Goal: Task Accomplishment & Management: Complete application form

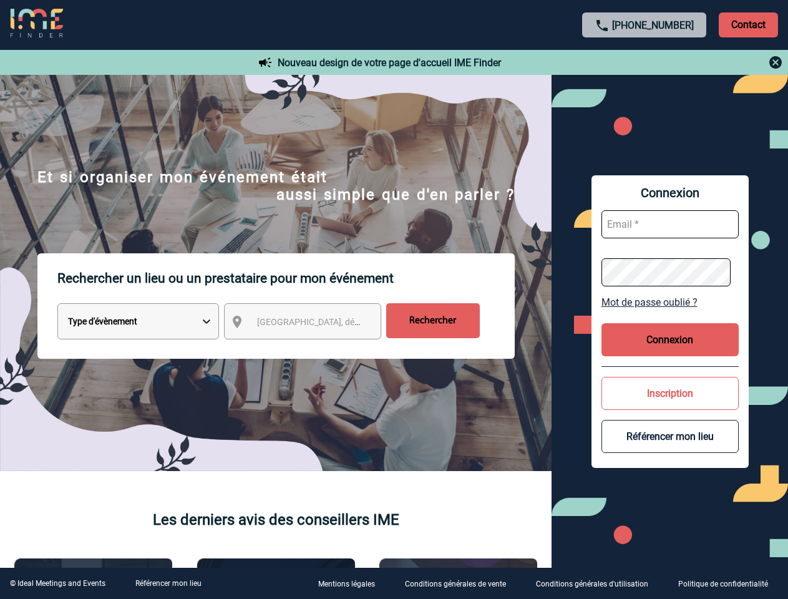
click at [394, 300] on p "Rechercher un lieu ou un prestataire pour mon événement" at bounding box center [286, 278] width 458 height 50
click at [748, 24] on p "Contact" at bounding box center [748, 24] width 59 height 25
click at [645, 62] on div at bounding box center [645, 62] width 278 height 15
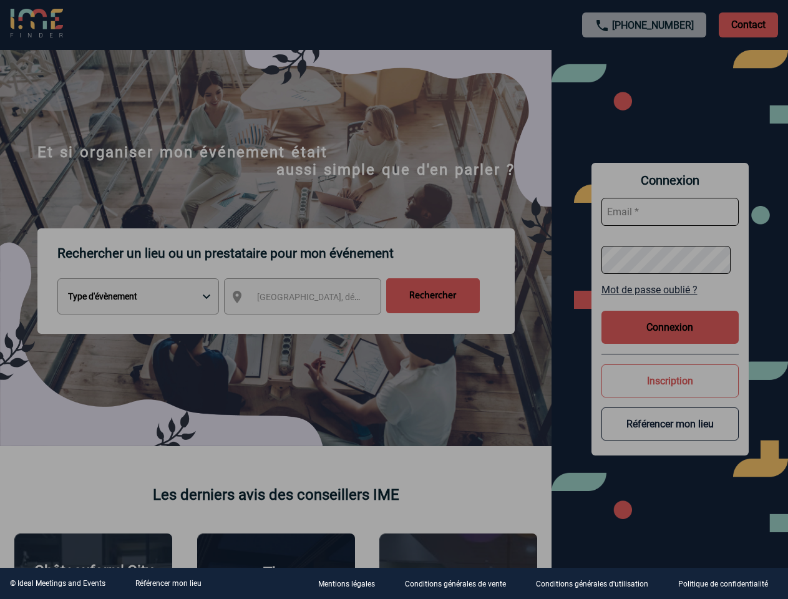
click at [314, 324] on div at bounding box center [394, 299] width 788 height 599
click at [670, 302] on div at bounding box center [394, 299] width 788 height 599
click at [670, 340] on div at bounding box center [394, 299] width 788 height 599
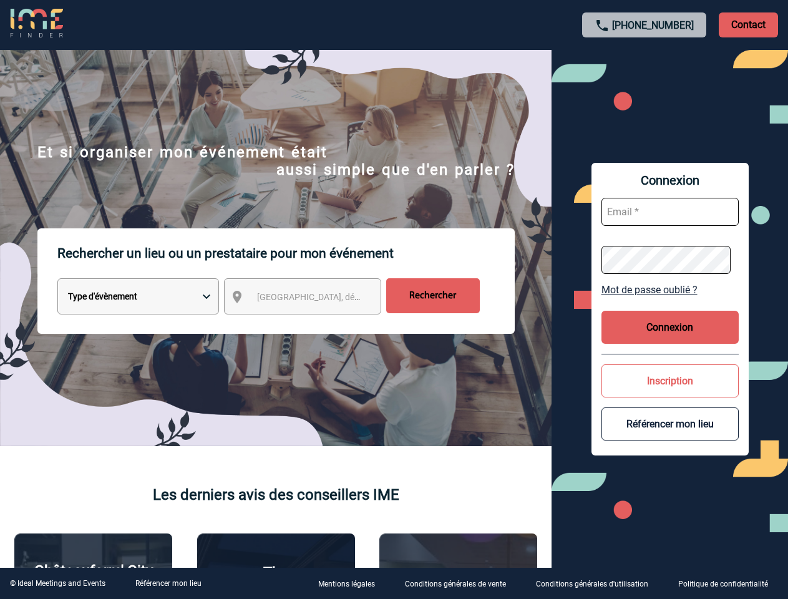
click at [670, 393] on button "Inscription" at bounding box center [670, 381] width 137 height 33
click at [670, 436] on button "Référencer mon lieu" at bounding box center [670, 424] width 137 height 33
click at [168, 584] on link "Référencer mon lieu" at bounding box center [168, 583] width 66 height 9
